Goal: Task Accomplishment & Management: Use online tool/utility

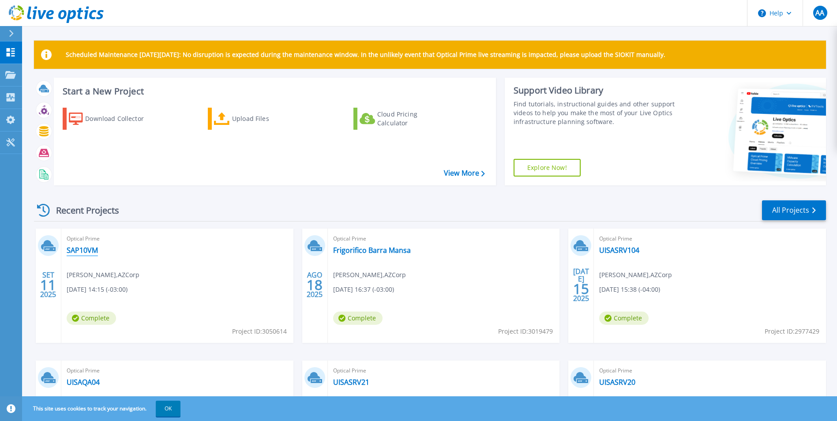
click at [81, 254] on link "SAP10VM" at bounding box center [82, 250] width 31 height 9
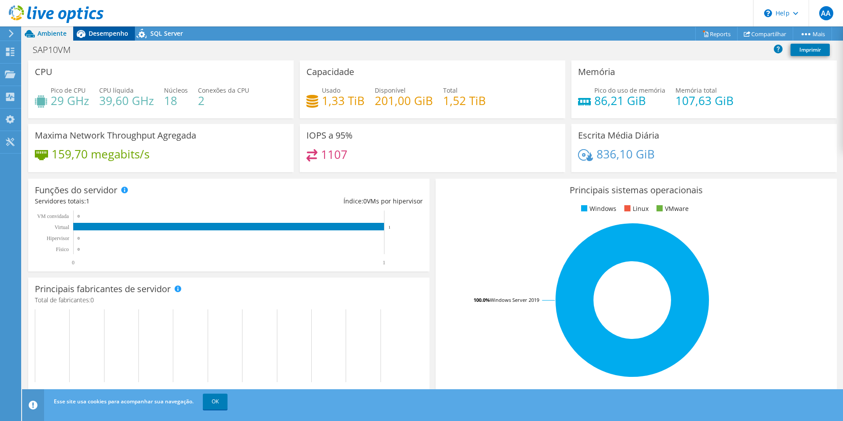
click at [114, 28] on div "Desempenho" at bounding box center [104, 33] width 62 height 14
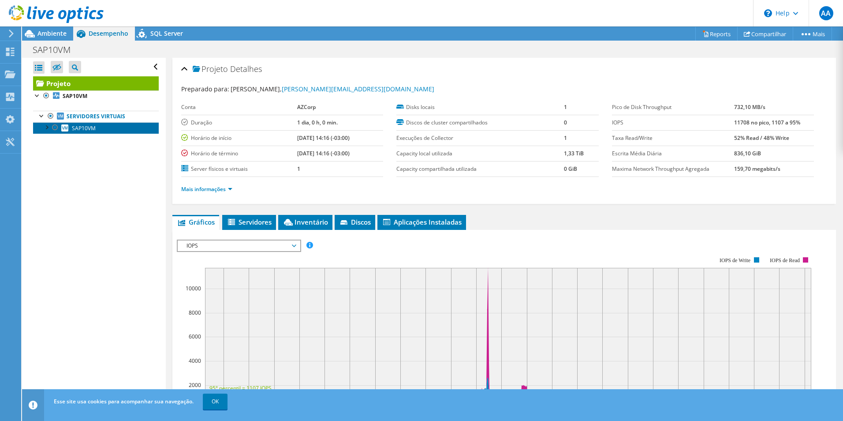
click at [71, 125] on link "SAP10VM" at bounding box center [96, 127] width 126 height 11
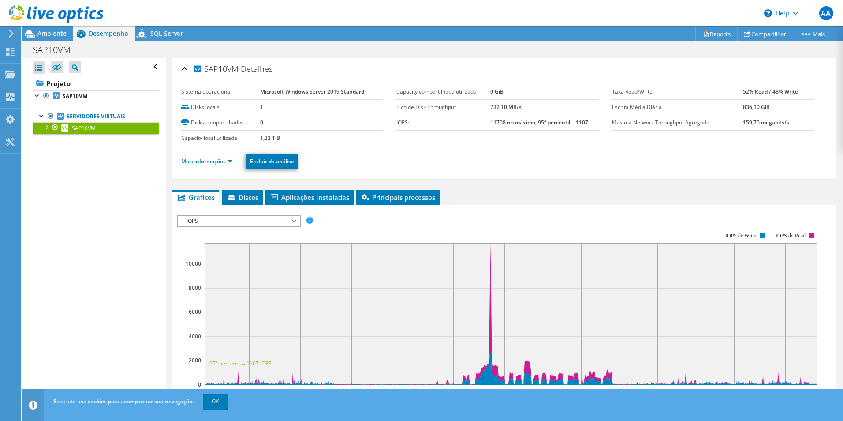
click at [213, 217] on span "IOPS" at bounding box center [238, 221] width 113 height 11
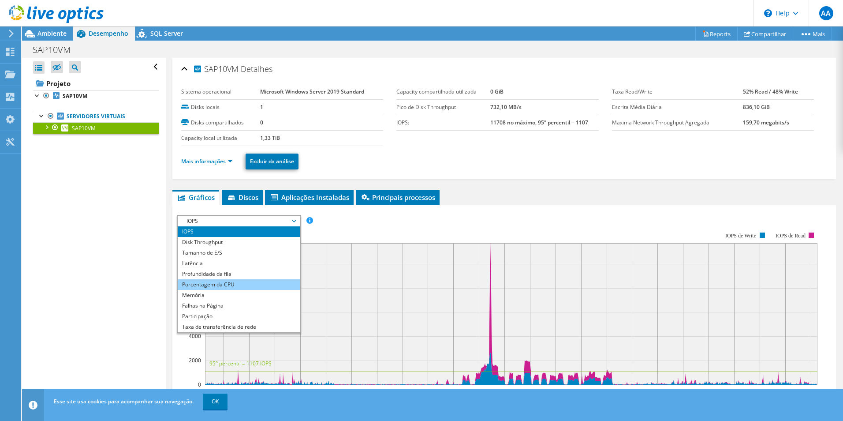
click at [230, 281] on li "Porcentagem da CPU" at bounding box center [239, 284] width 122 height 11
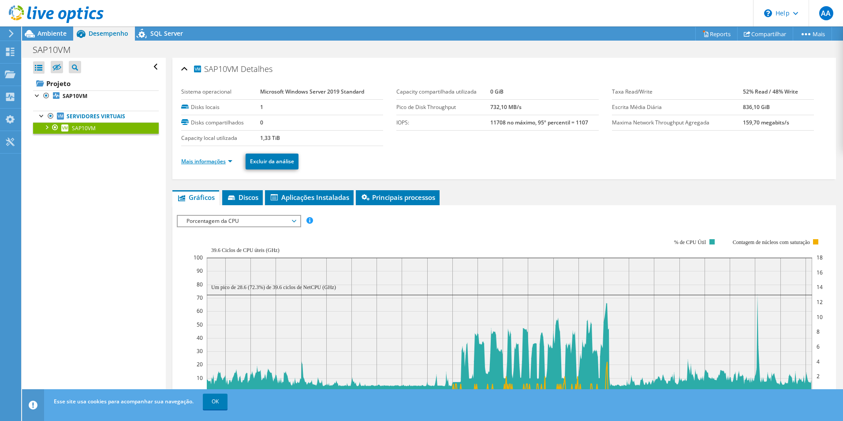
click at [207, 160] on link "Mais informações" at bounding box center [206, 160] width 51 height 7
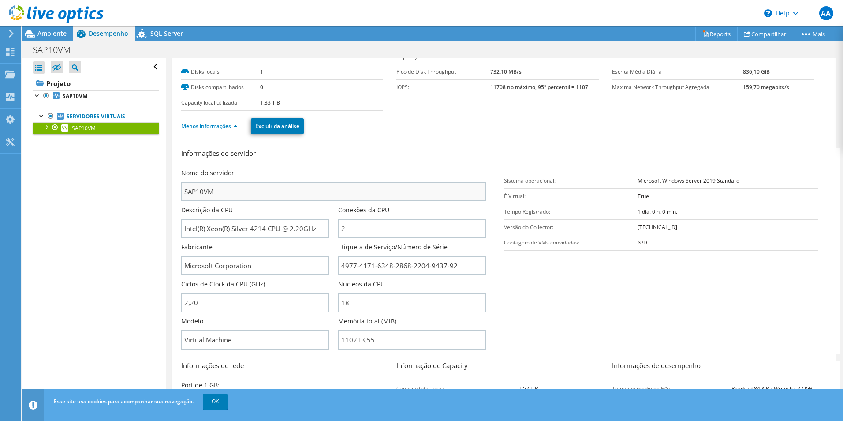
scroll to position [88, 0]
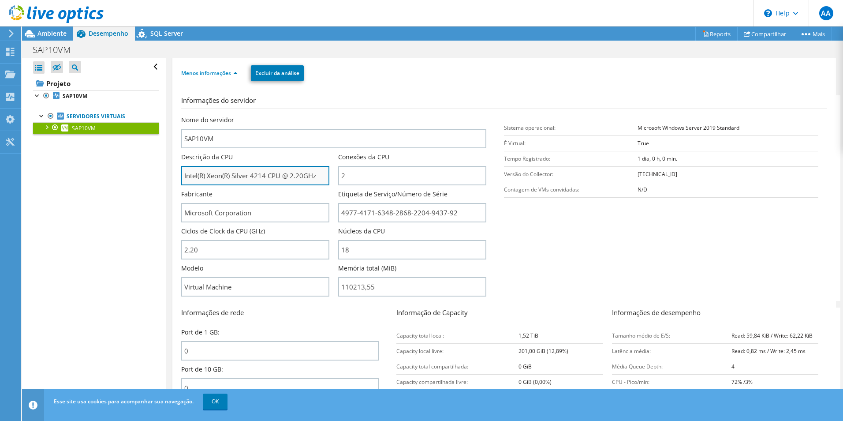
click at [254, 175] on input "Intel(R) Xeon(R) Silver 4214 CPU @ 2.20GHz" at bounding box center [255, 175] width 148 height 19
click at [281, 178] on input "Intel(R) Xeon(R) Silver 4214 CPU @ 2.20GHz" at bounding box center [255, 175] width 148 height 19
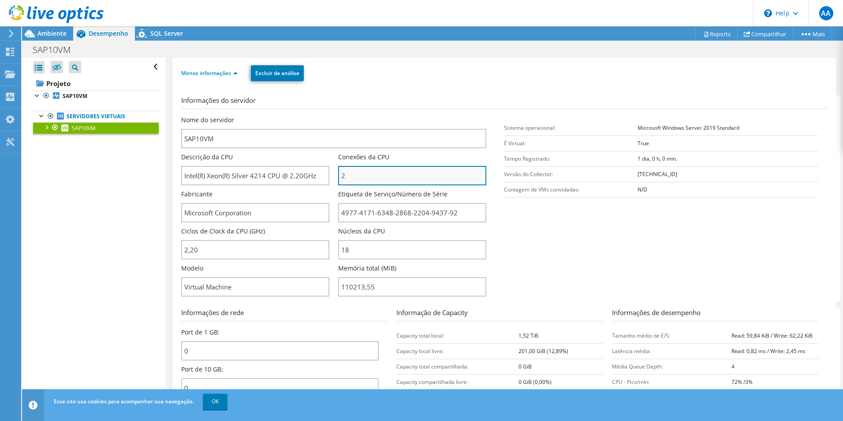
click at [364, 178] on input "2" at bounding box center [412, 175] width 148 height 19
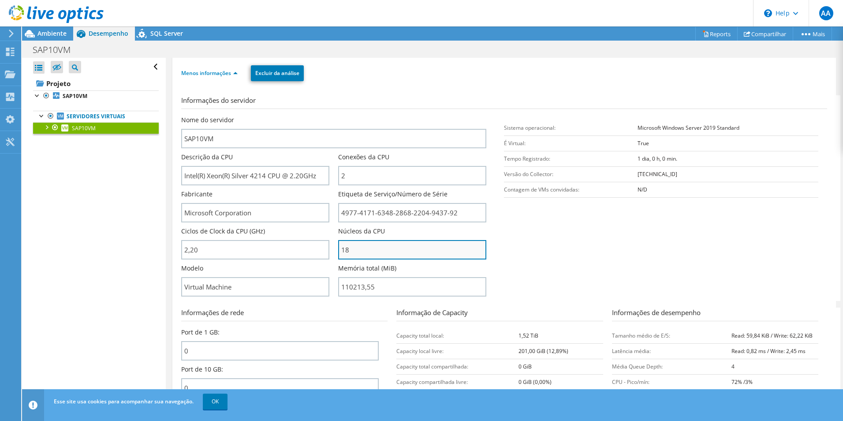
click at [399, 248] on input "18" at bounding box center [412, 249] width 148 height 19
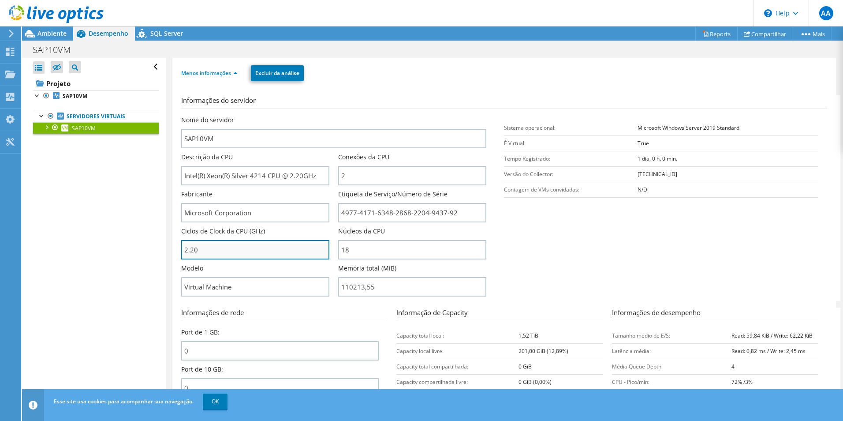
click at [317, 252] on input "2,20" at bounding box center [255, 249] width 148 height 19
type input "220"
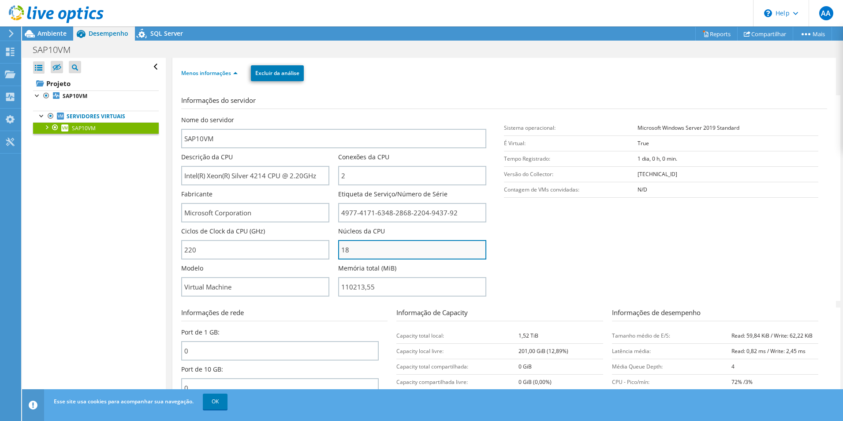
click at [358, 245] on input "18" at bounding box center [412, 249] width 148 height 19
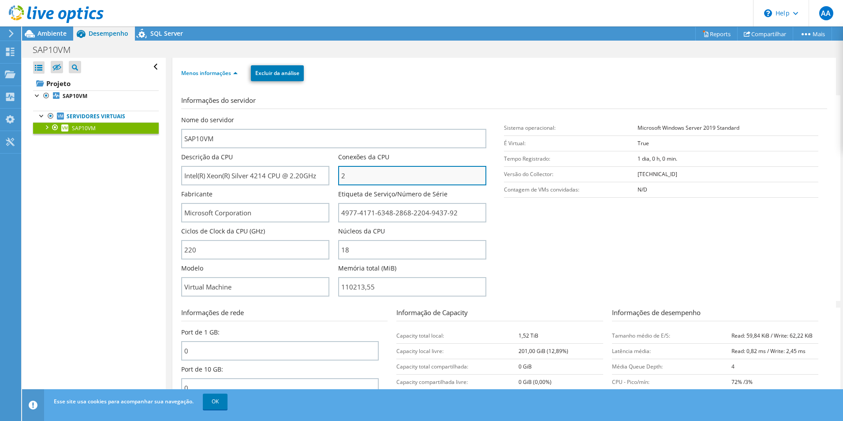
click at [349, 180] on input "2" at bounding box center [412, 175] width 148 height 19
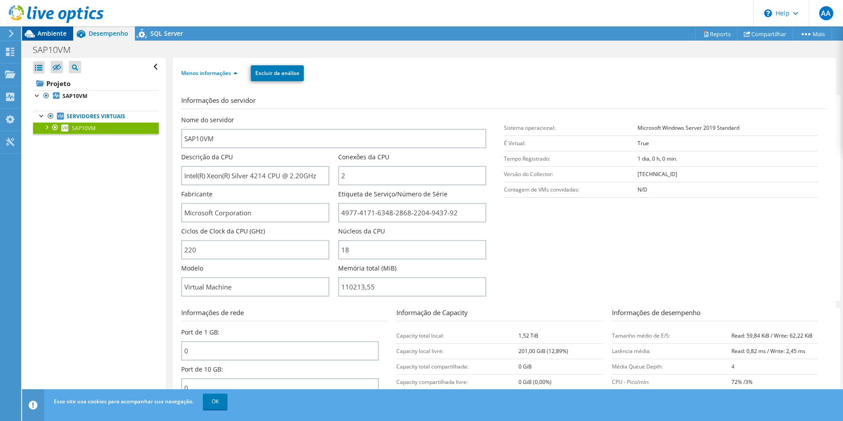
click at [28, 33] on icon at bounding box center [30, 33] width 10 height 7
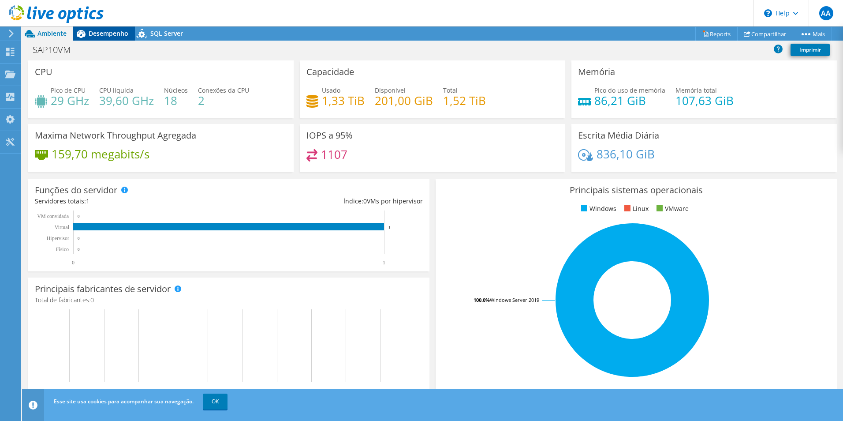
click at [108, 31] on span "Desempenho" at bounding box center [109, 33] width 40 height 8
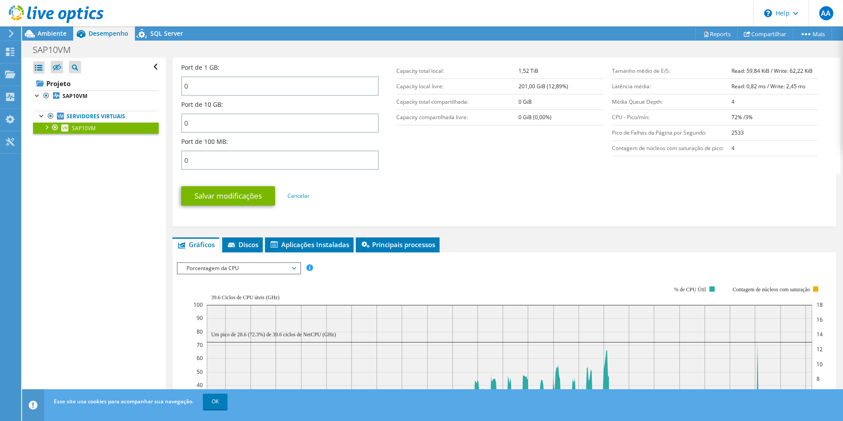
scroll to position [485, 0]
